Goal: Transaction & Acquisition: Purchase product/service

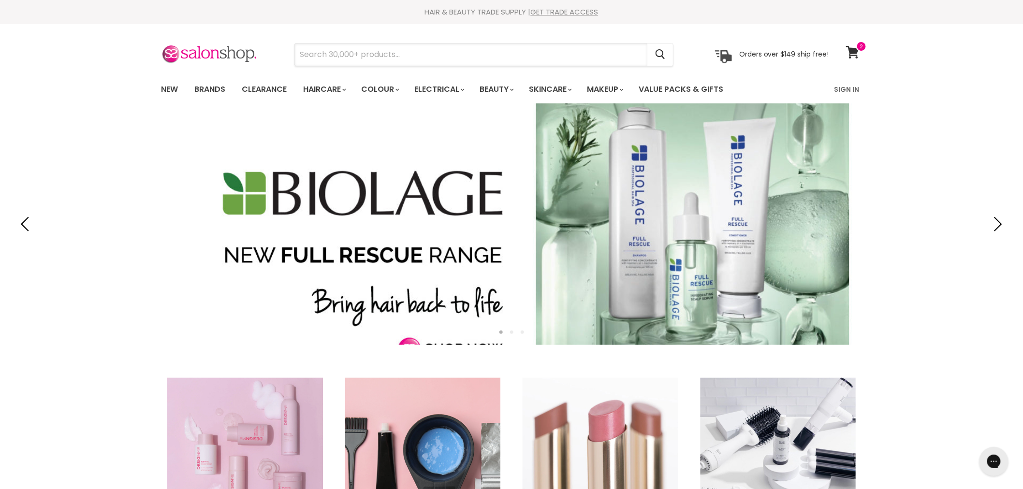
paste input "freestyle highlight cap & hook"
type input "freestyle highlight cap & hook"
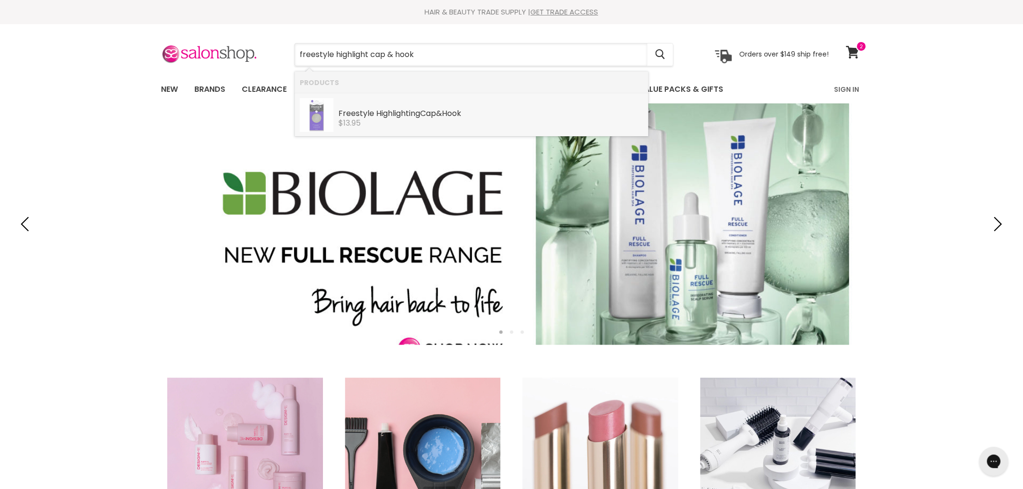
click at [391, 122] on div "$13.95" at bounding box center [490, 123] width 305 height 9
